Goal: Find specific page/section: Find specific page/section

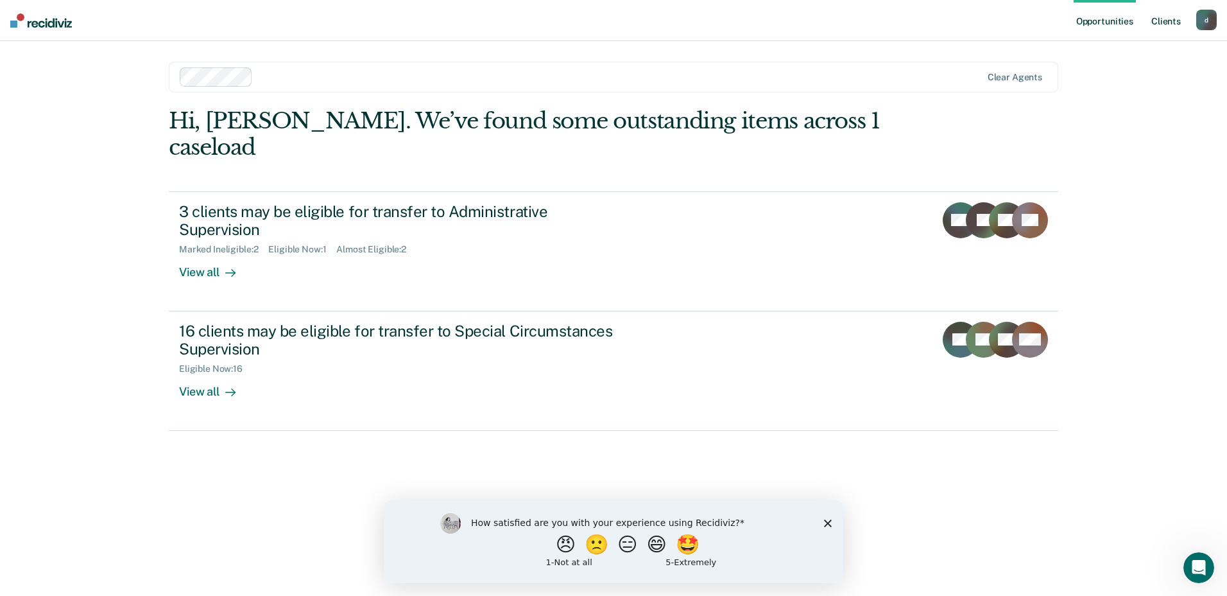
click at [1166, 16] on link "Client s" at bounding box center [1166, 20] width 35 height 41
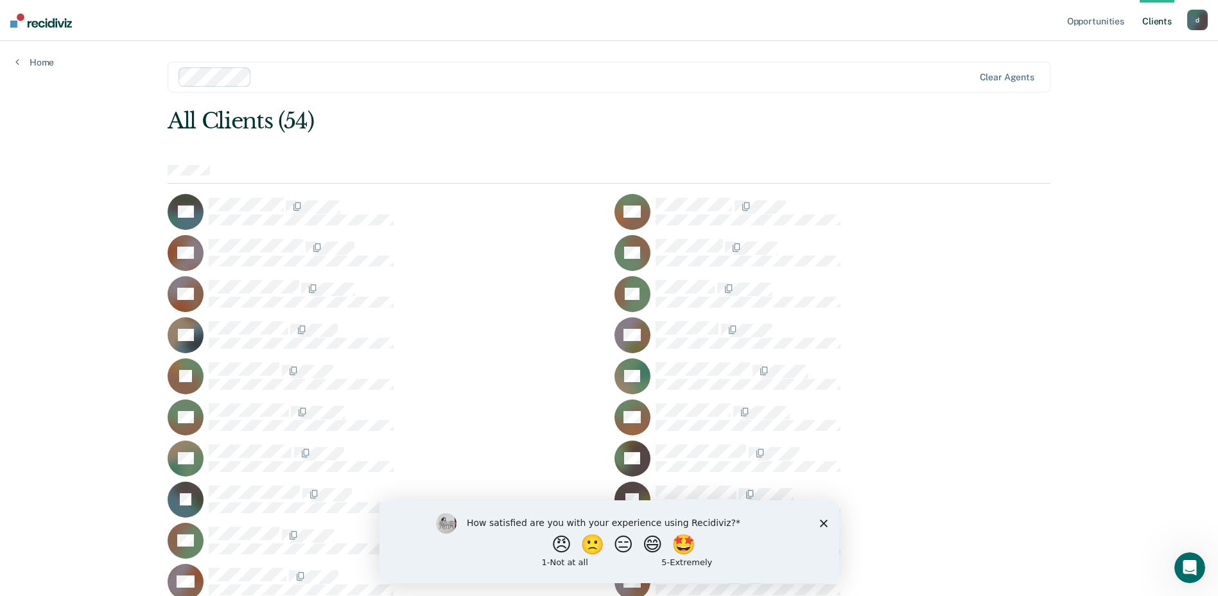
click at [820, 521] on polygon "Close survey" at bounding box center [823, 523] width 8 height 8
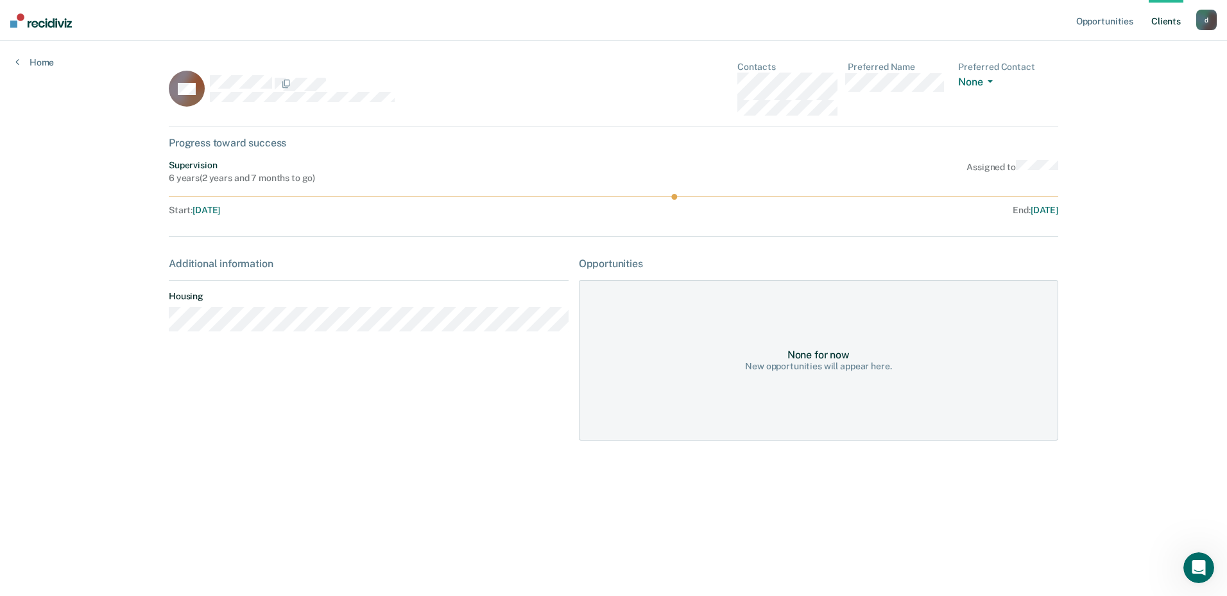
click at [818, 361] on div "New opportunities will appear here." at bounding box center [818, 366] width 146 height 11
click at [814, 366] on div "New opportunities will appear here." at bounding box center [818, 366] width 146 height 11
click at [864, 365] on div "New opportunities will appear here." at bounding box center [818, 366] width 146 height 11
click at [1158, 21] on link "Client s" at bounding box center [1166, 20] width 35 height 41
